Goal: Transaction & Acquisition: Purchase product/service

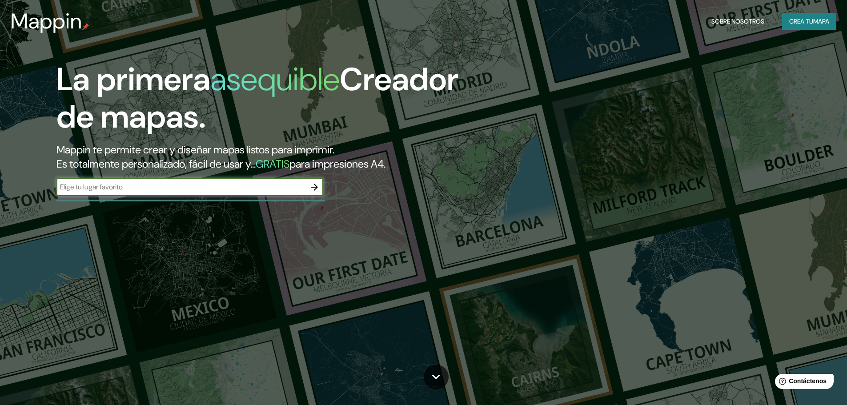
click at [281, 191] on input "text" at bounding box center [180, 187] width 249 height 10
type input "cochabamba"
click at [319, 186] on icon "button" at bounding box center [314, 187] width 11 height 11
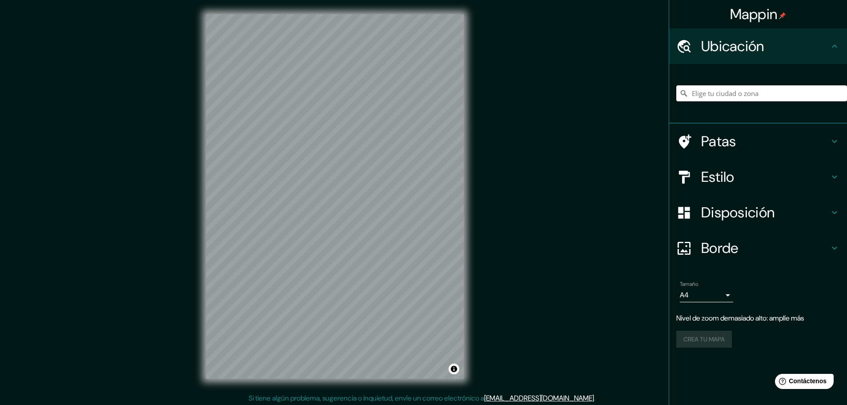
click at [720, 88] on input "Elige tu ciudad o zona" at bounding box center [762, 93] width 171 height 16
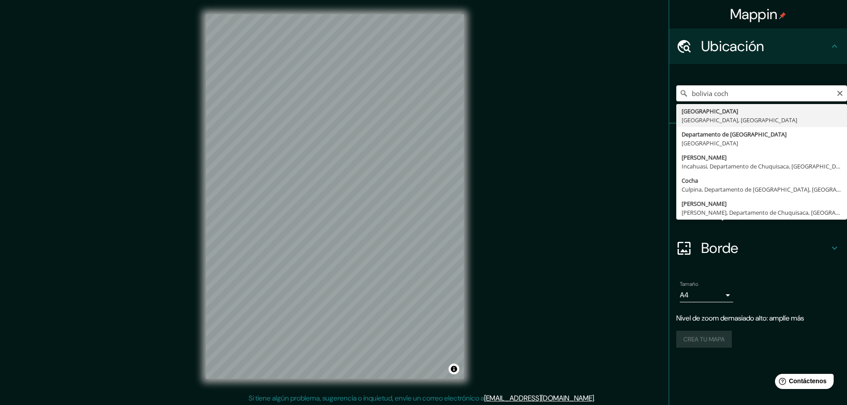
type input "[GEOGRAPHIC_DATA], [GEOGRAPHIC_DATA], [GEOGRAPHIC_DATA]"
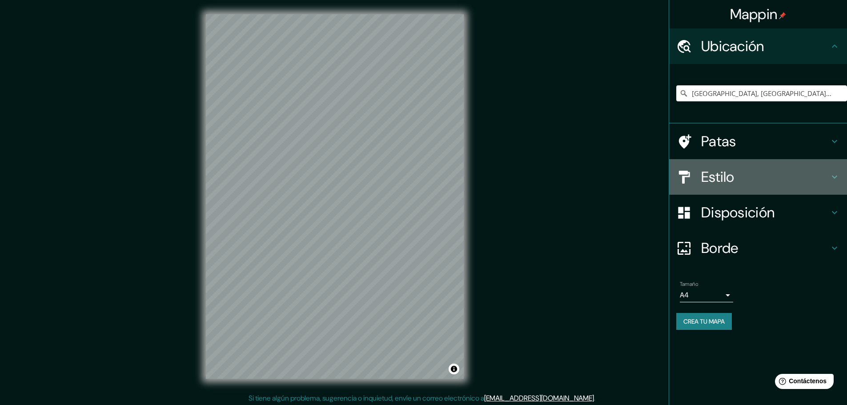
click at [788, 178] on h4 "Estilo" at bounding box center [766, 177] width 128 height 18
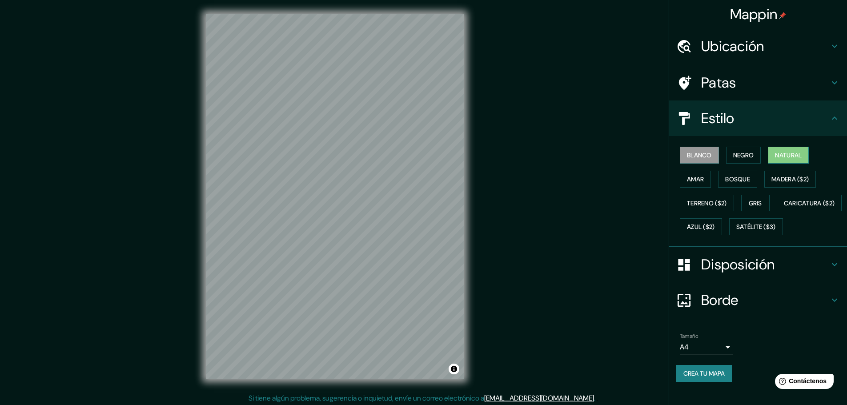
click at [790, 156] on font "Natural" at bounding box center [788, 155] width 27 height 8
click at [752, 157] on button "Negro" at bounding box center [743, 155] width 35 height 17
click at [704, 181] on button "Amar" at bounding box center [695, 179] width 31 height 17
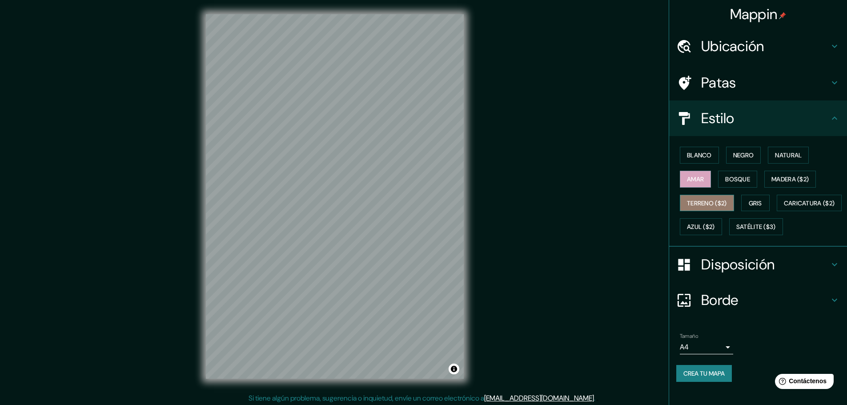
click at [714, 208] on font "Terreno ($2)" at bounding box center [707, 204] width 40 height 12
click at [738, 186] on button "Bosque" at bounding box center [737, 179] width 39 height 17
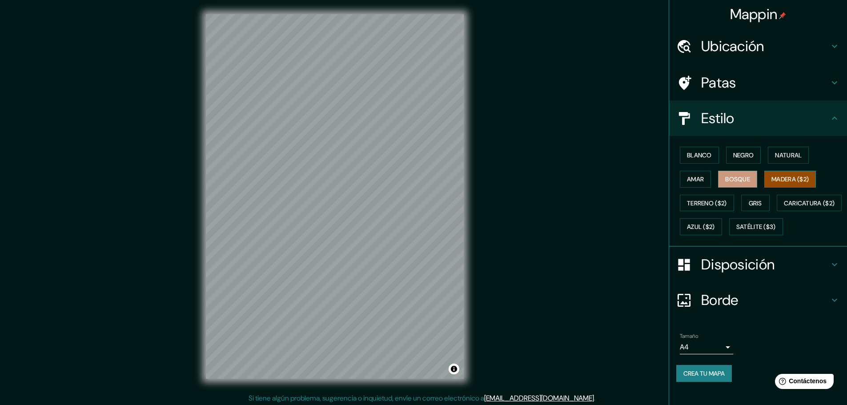
click at [776, 179] on font "Madera ($2)" at bounding box center [790, 179] width 37 height 8
click at [742, 192] on div "Blanco Negro Natural Amar Bosque Madera ($2) Terreno ($2) Gris Caricatura ($2) …" at bounding box center [762, 191] width 171 height 96
click at [749, 198] on font "Gris" at bounding box center [755, 204] width 13 height 12
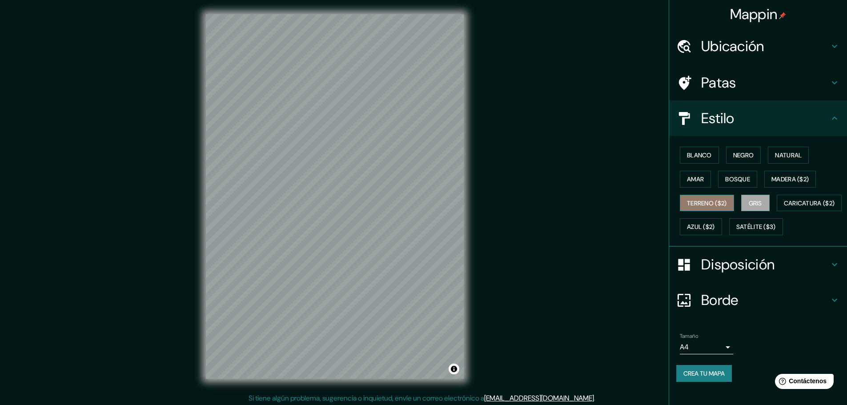
click at [708, 199] on font "Terreno ($2)" at bounding box center [707, 203] width 40 height 8
click at [784, 207] on font "Caricatura ($2)" at bounding box center [809, 203] width 51 height 8
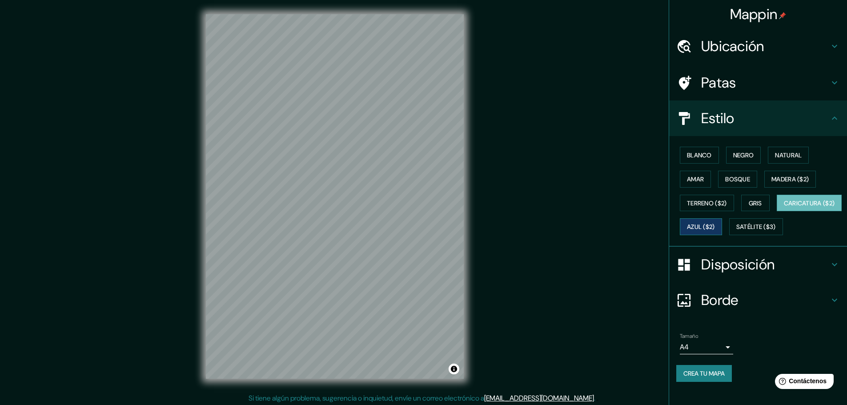
click at [715, 226] on font "Azul ($2)" at bounding box center [701, 227] width 28 height 8
click at [737, 233] on font "Satélite ($3)" at bounding box center [757, 227] width 40 height 12
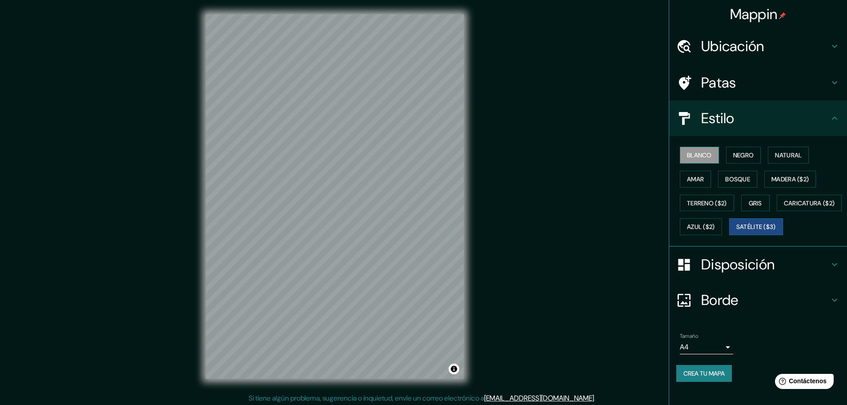
click at [689, 152] on font "Blanco" at bounding box center [699, 155] width 25 height 8
click at [749, 274] on font "Disposición" at bounding box center [738, 264] width 73 height 19
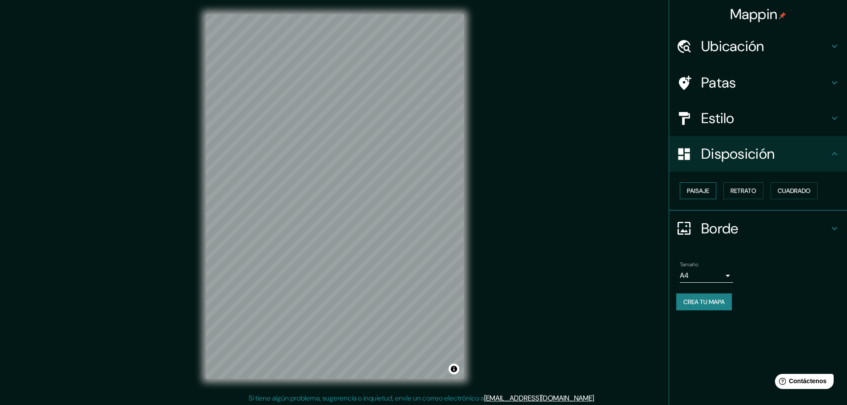
click at [699, 194] on font "Paisaje" at bounding box center [698, 191] width 22 height 8
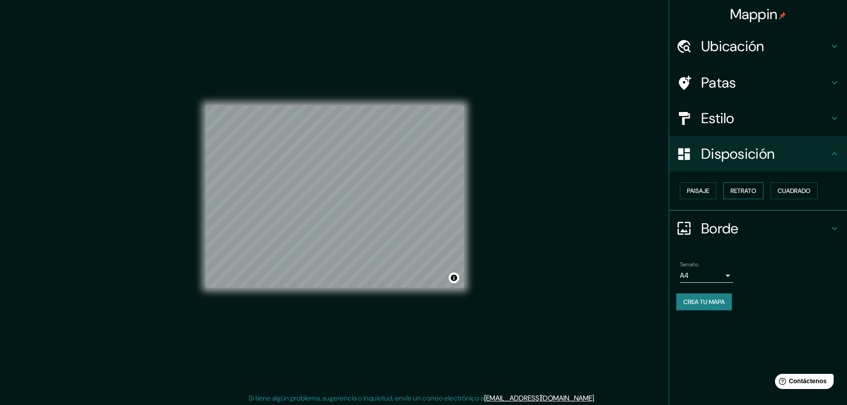
click at [745, 194] on font "Retrato" at bounding box center [744, 191] width 26 height 8
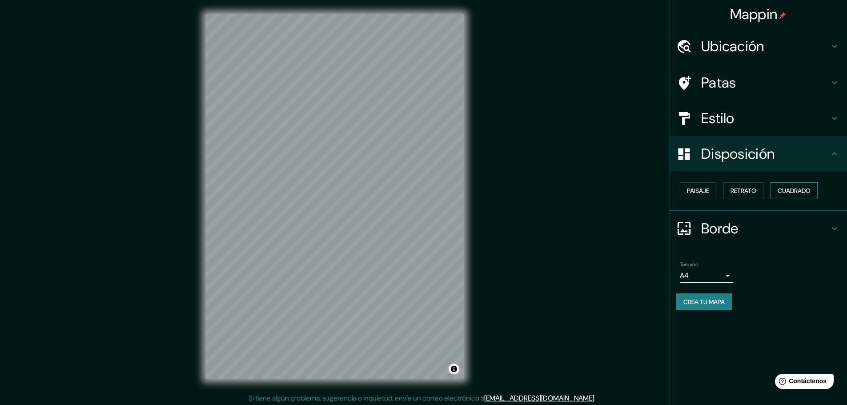
click at [785, 195] on font "Cuadrado" at bounding box center [794, 191] width 33 height 12
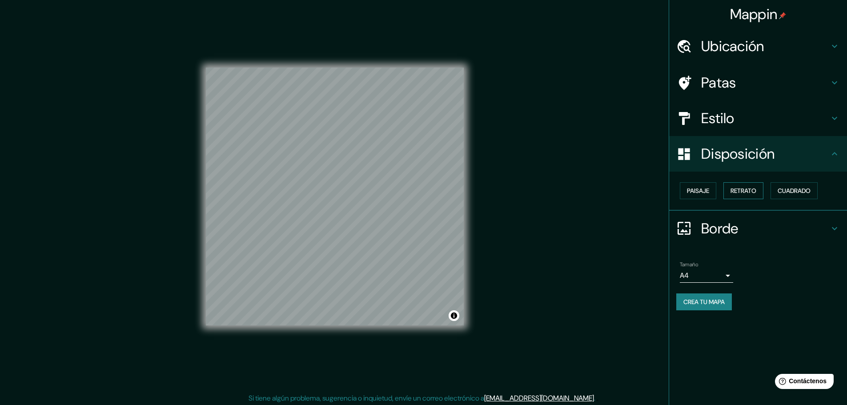
click at [740, 191] on font "Retrato" at bounding box center [744, 191] width 26 height 8
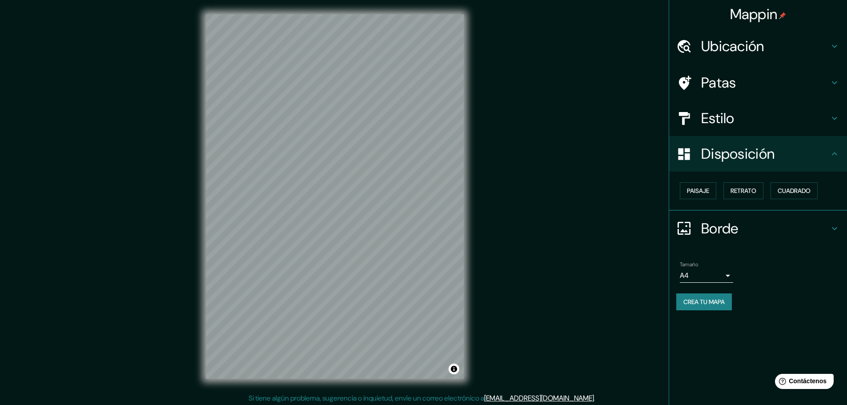
click at [726, 73] on font "Patas" at bounding box center [719, 82] width 35 height 19
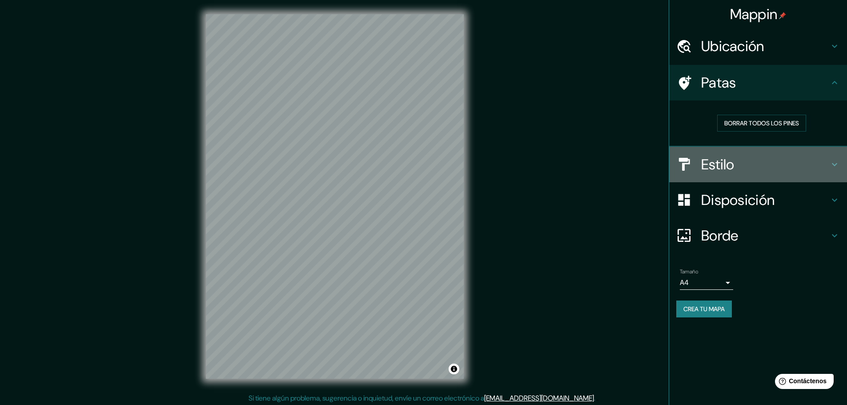
click at [738, 155] on div "Estilo" at bounding box center [759, 165] width 178 height 36
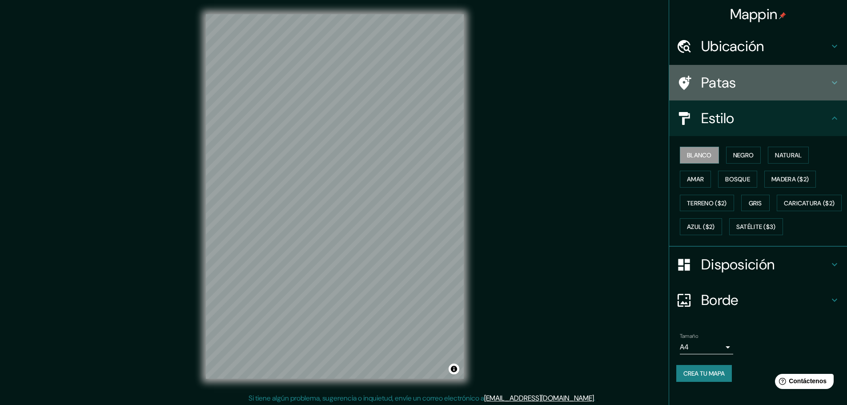
click at [710, 84] on font "Patas" at bounding box center [719, 82] width 35 height 19
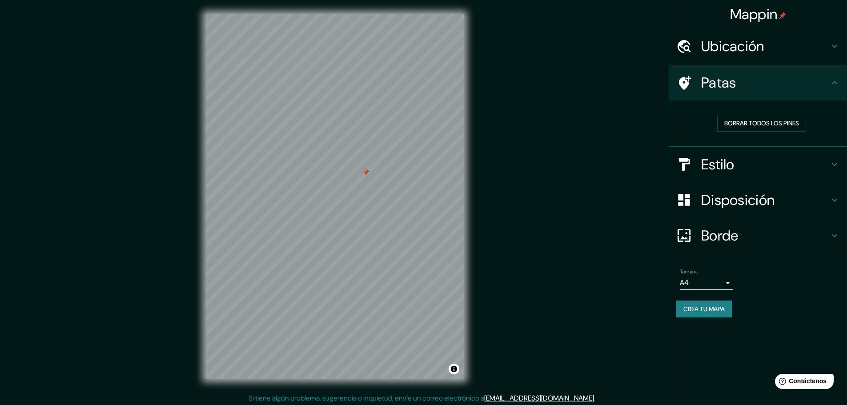
drag, startPoint x: 360, startPoint y: 177, endPoint x: 368, endPoint y: 173, distance: 8.8
click at [368, 173] on div at bounding box center [366, 172] width 7 height 7
drag, startPoint x: 366, startPoint y: 172, endPoint x: 365, endPoint y: 178, distance: 5.5
click at [365, 178] on div at bounding box center [364, 176] width 7 height 7
click at [737, 122] on font "Borrar todos los pines" at bounding box center [762, 123] width 75 height 8
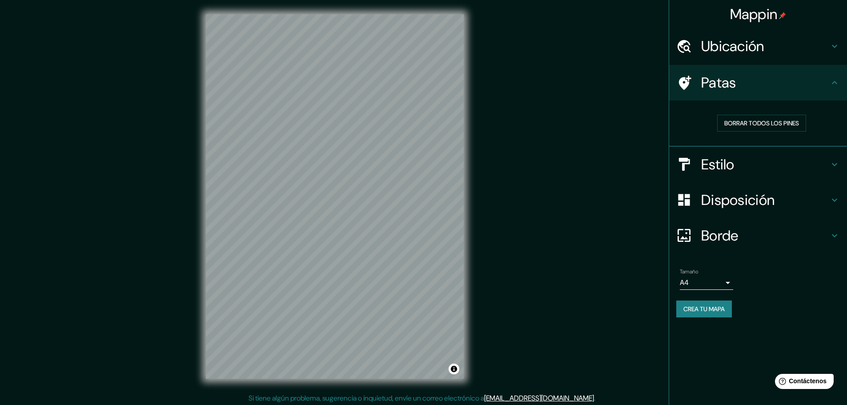
click at [718, 166] on font "Estilo" at bounding box center [718, 164] width 33 height 19
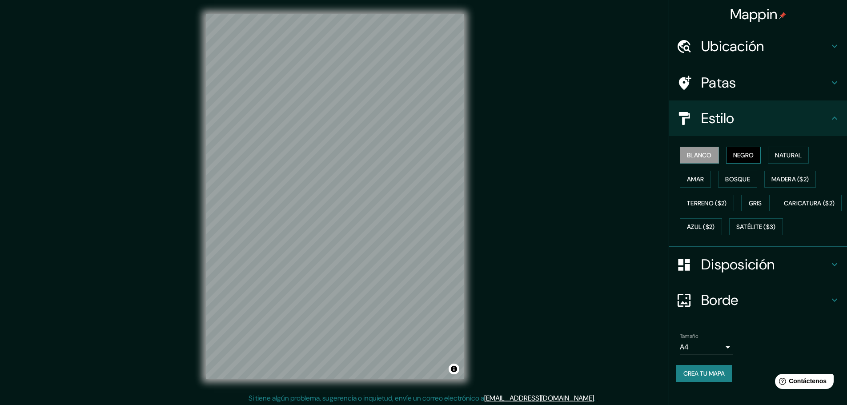
click at [734, 153] on font "Negro" at bounding box center [744, 155] width 21 height 8
click at [775, 160] on font "Natural" at bounding box center [788, 155] width 27 height 12
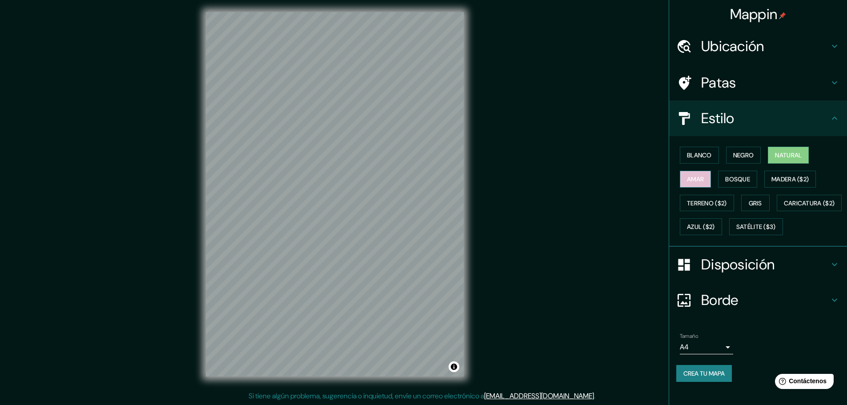
click at [687, 175] on font "Amar" at bounding box center [695, 179] width 17 height 8
click at [729, 185] on font "Bosque" at bounding box center [738, 179] width 25 height 12
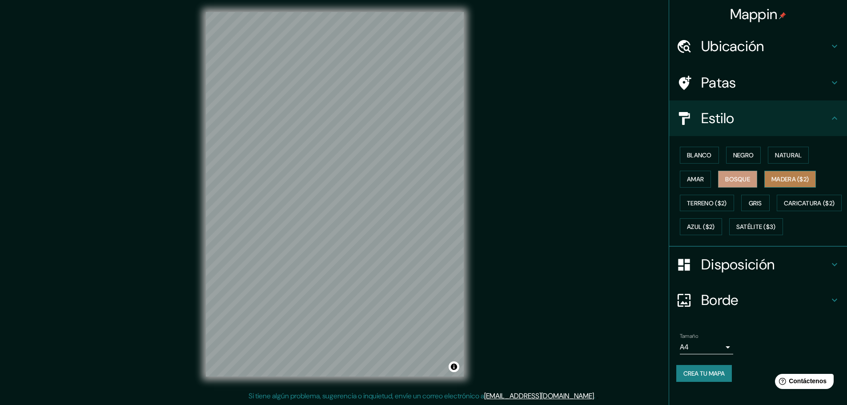
click at [782, 177] on font "Madera ($2)" at bounding box center [790, 179] width 37 height 8
click at [696, 202] on font "Terreno ($2)" at bounding box center [707, 203] width 40 height 8
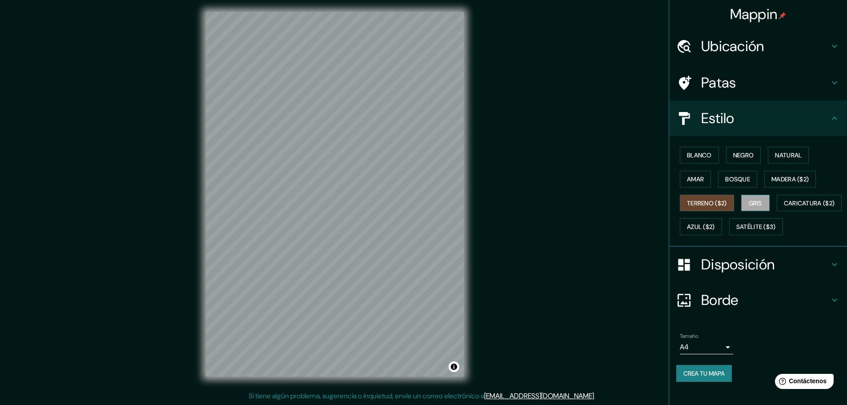
click at [749, 202] on font "Gris" at bounding box center [755, 203] width 13 height 8
click at [784, 209] on font "Caricatura ($2)" at bounding box center [809, 204] width 51 height 12
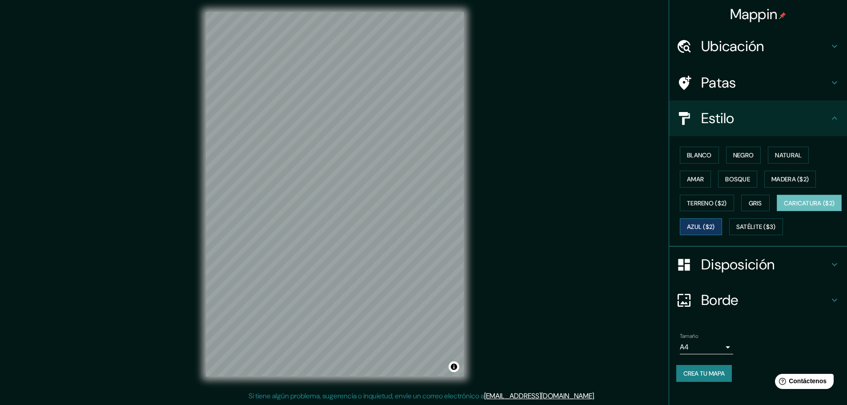
click at [722, 218] on button "Azul ($2)" at bounding box center [701, 226] width 42 height 17
click at [707, 87] on font "Patas" at bounding box center [719, 82] width 35 height 19
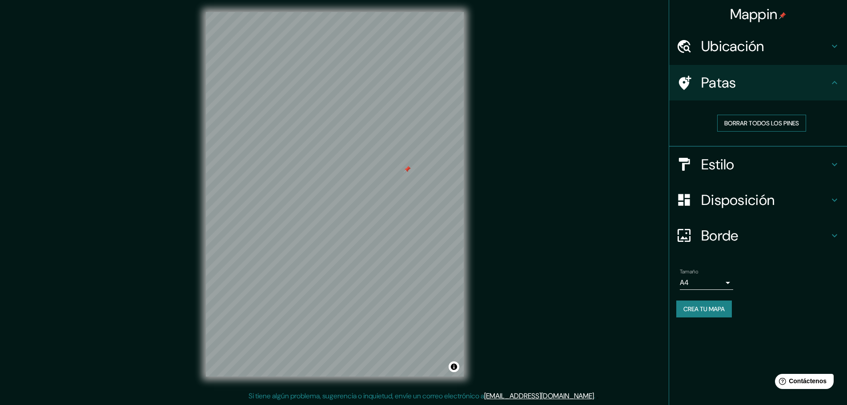
click at [741, 121] on font "Borrar todos los pines" at bounding box center [762, 123] width 75 height 8
click at [726, 162] on font "Estilo" at bounding box center [718, 164] width 33 height 19
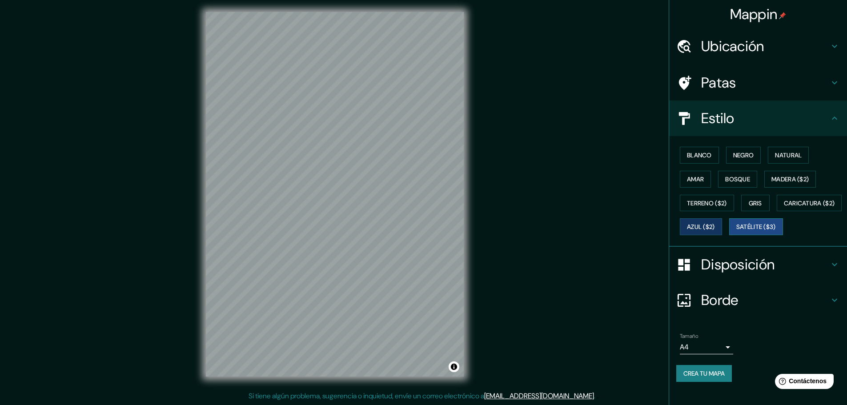
click at [737, 233] on font "Satélite ($3)" at bounding box center [757, 227] width 40 height 12
click at [715, 226] on font "Azul ($2)" at bounding box center [701, 227] width 28 height 8
click at [702, 85] on font "Patas" at bounding box center [719, 82] width 35 height 19
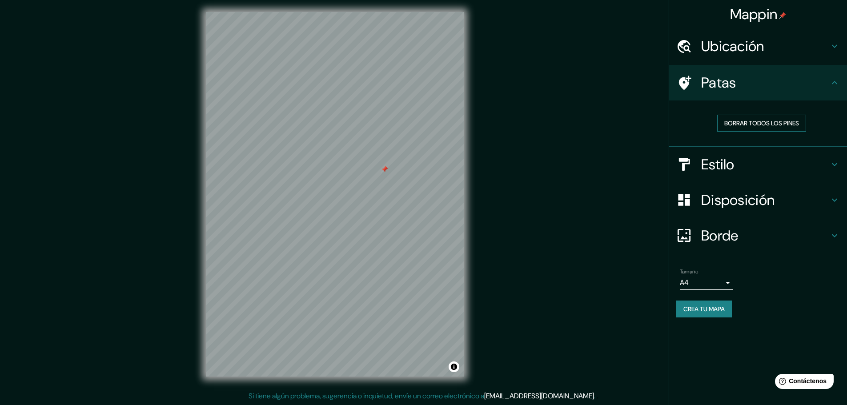
click at [755, 125] on font "Borrar todos los pines" at bounding box center [762, 123] width 75 height 8
click at [717, 309] on font "Crea tu mapa" at bounding box center [704, 309] width 41 height 8
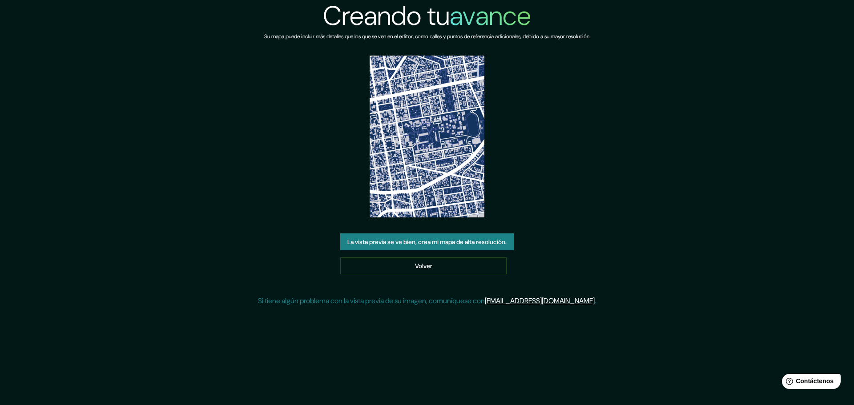
click at [503, 247] on font "La vista previa se ve bien, crea mi mapa de alta resolución." at bounding box center [426, 242] width 159 height 12
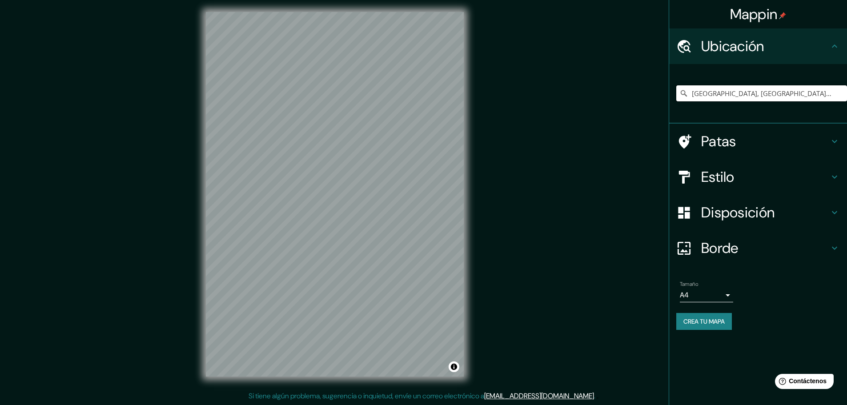
click at [751, 85] on input "[GEOGRAPHIC_DATA], [GEOGRAPHIC_DATA], [GEOGRAPHIC_DATA]" at bounding box center [762, 93] width 171 height 16
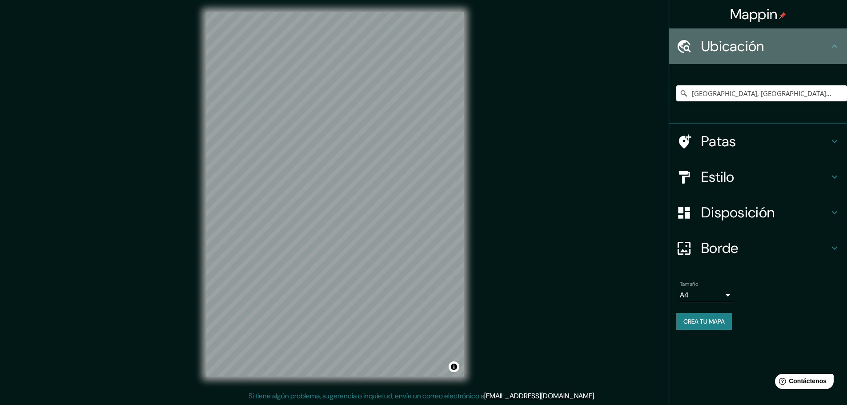
click at [767, 56] on div "Ubicación" at bounding box center [759, 46] width 178 height 36
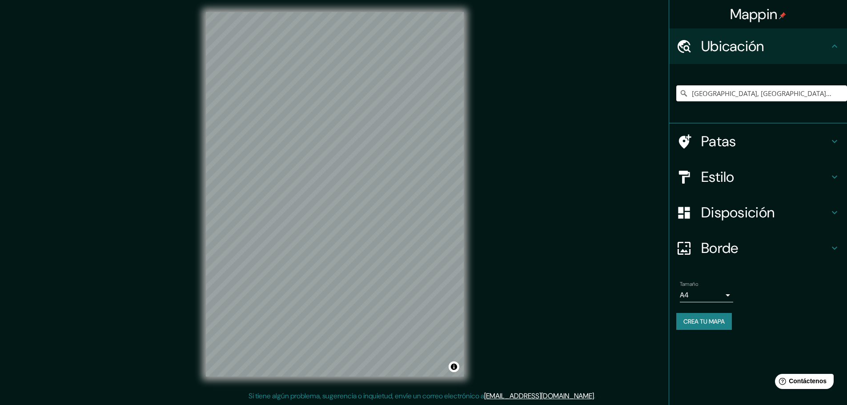
click at [700, 94] on input "[GEOGRAPHIC_DATA], [GEOGRAPHIC_DATA], [GEOGRAPHIC_DATA]" at bounding box center [762, 93] width 171 height 16
drag, startPoint x: 695, startPoint y: 95, endPoint x: 832, endPoint y: 104, distance: 136.9
click at [832, 104] on div "[GEOGRAPHIC_DATA], [GEOGRAPHIC_DATA], [GEOGRAPHIC_DATA]" at bounding box center [762, 93] width 171 height 44
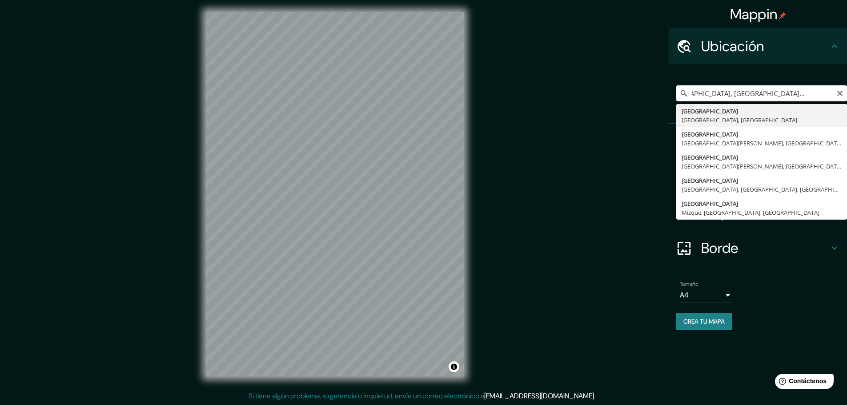
scroll to position [0, 0]
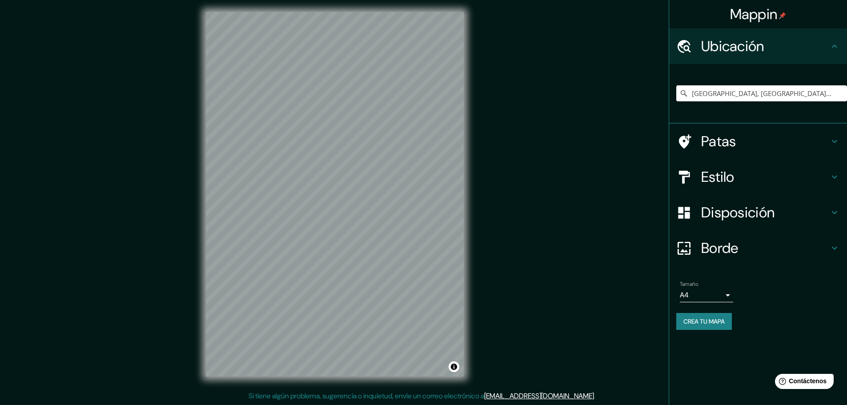
click at [779, 141] on h4 "Patas" at bounding box center [766, 142] width 128 height 18
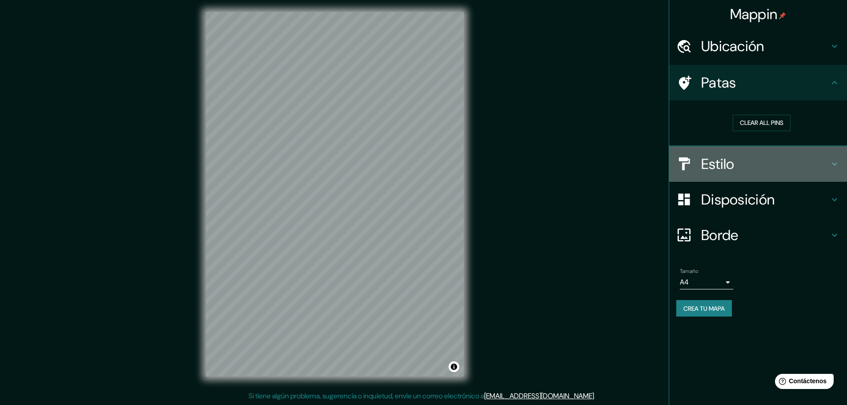
click at [744, 166] on h4 "Estilo" at bounding box center [766, 164] width 128 height 18
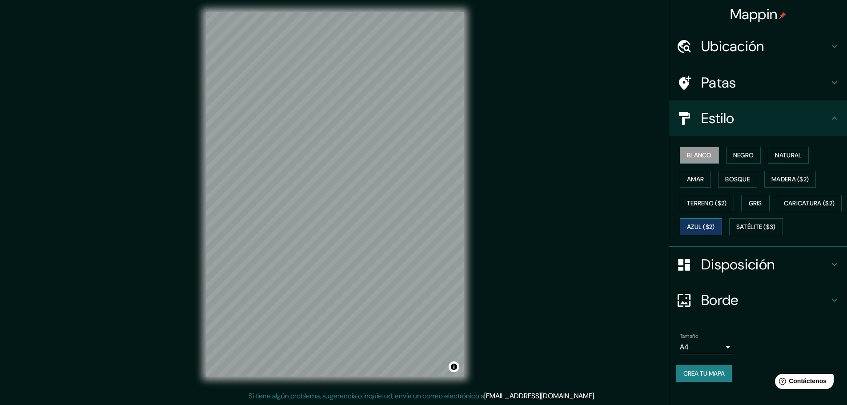
click at [715, 227] on font "Azul ($2)" at bounding box center [701, 227] width 28 height 8
click at [731, 76] on h4 "Patas" at bounding box center [766, 83] width 128 height 18
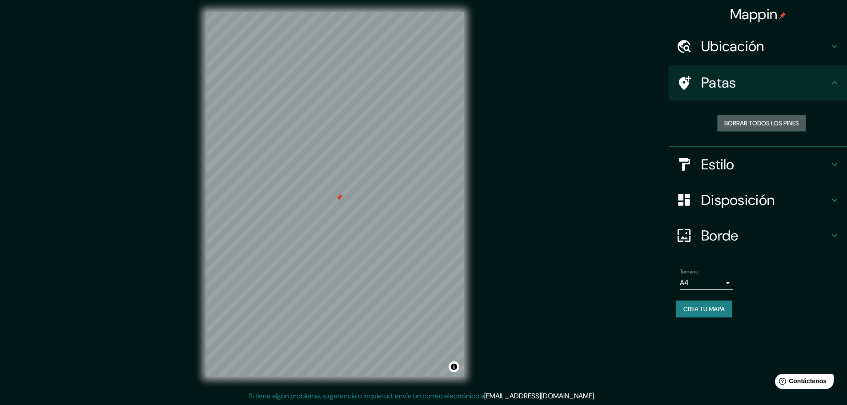
click at [755, 128] on font "Borrar todos los pines" at bounding box center [762, 123] width 75 height 12
